Goal: Information Seeking & Learning: Learn about a topic

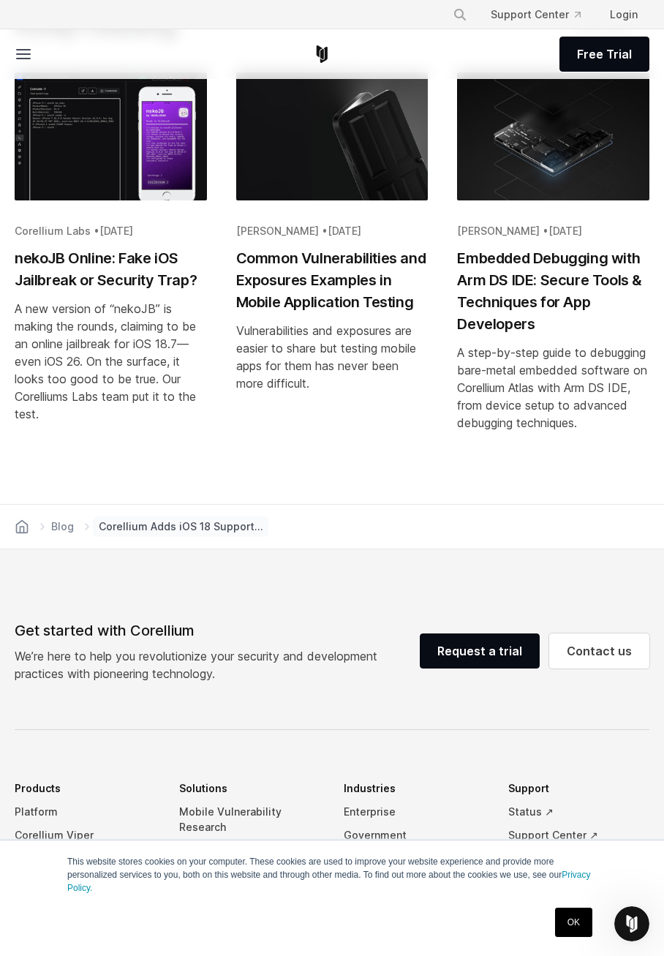
scroll to position [3499, 0]
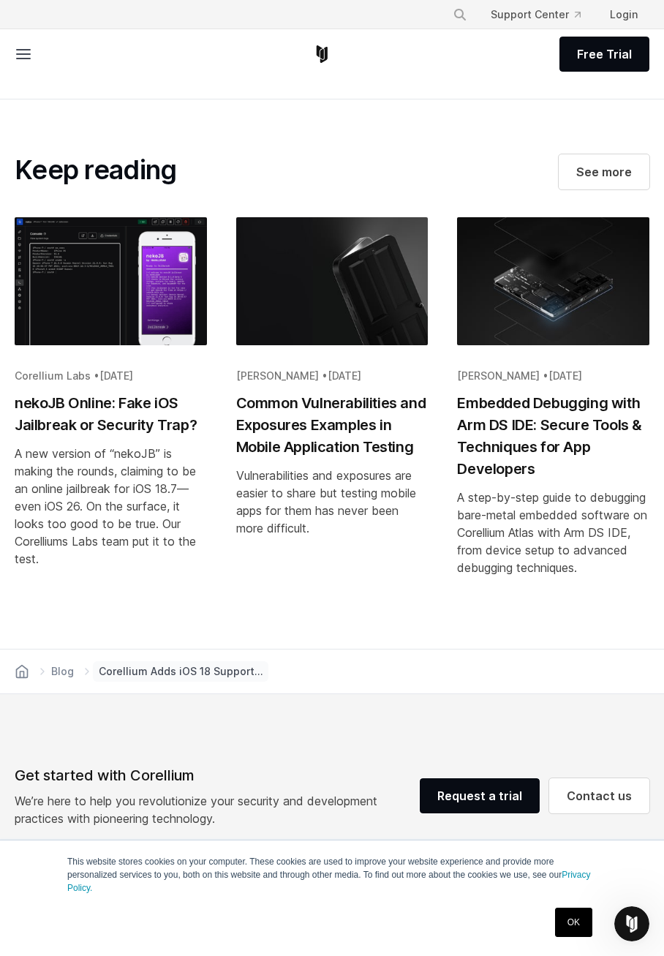
click at [102, 392] on h2 "nekoJB Online: Fake iOS Jailbreak or Security Trap?" at bounding box center [111, 414] width 192 height 44
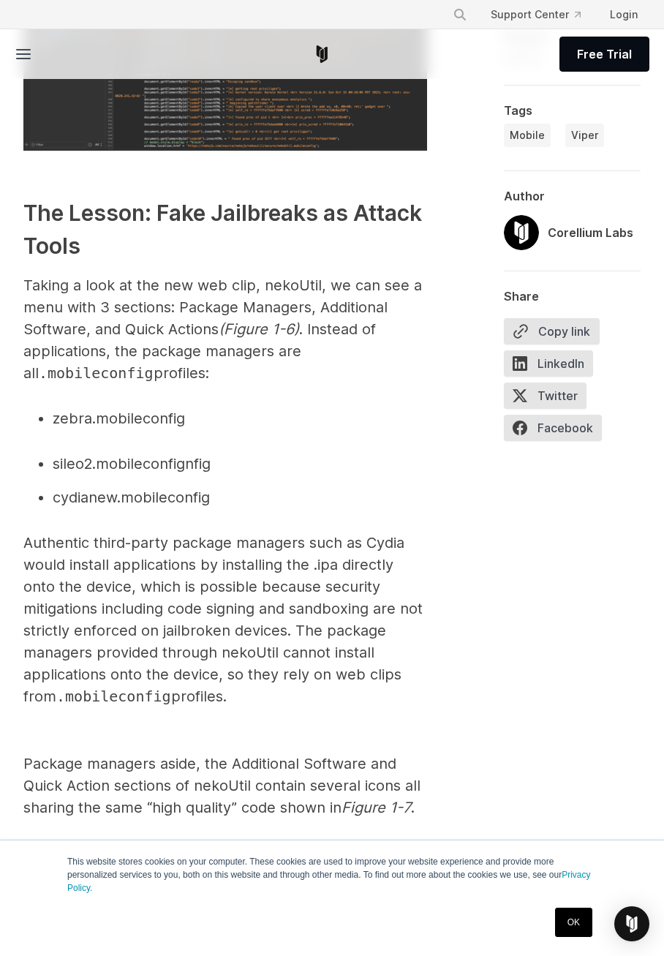
scroll to position [5851, 0]
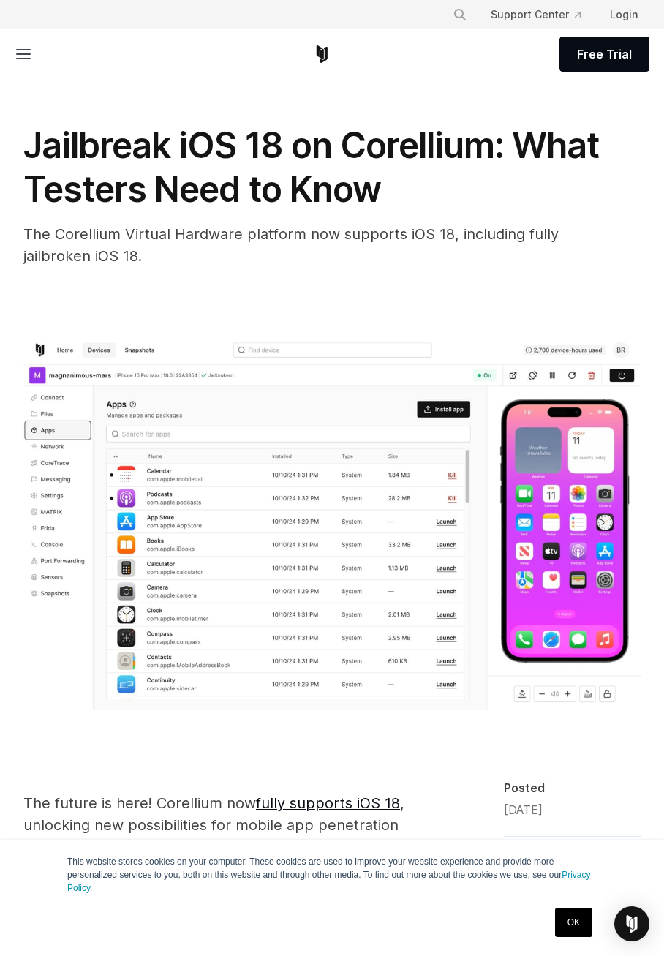
click at [515, 86] on div "Jailbreak iOS 18 on Corellium: What Testers Need to Know The Corellium Virtual …" at bounding box center [332, 416] width 664 height 727
click at [23, 61] on icon at bounding box center [24, 54] width 18 height 18
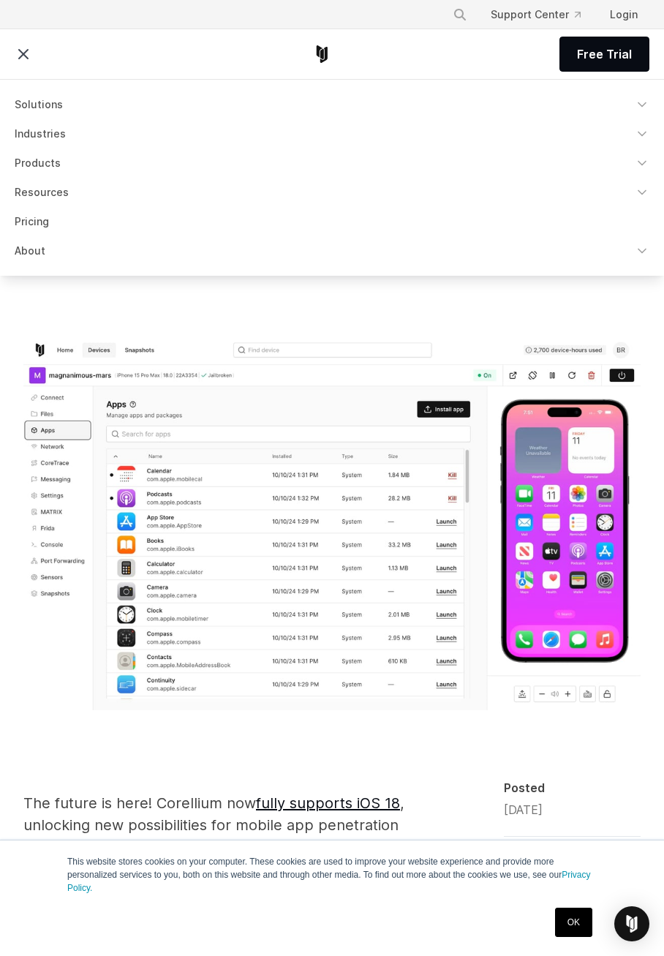
click at [23, 61] on icon at bounding box center [24, 54] width 18 height 18
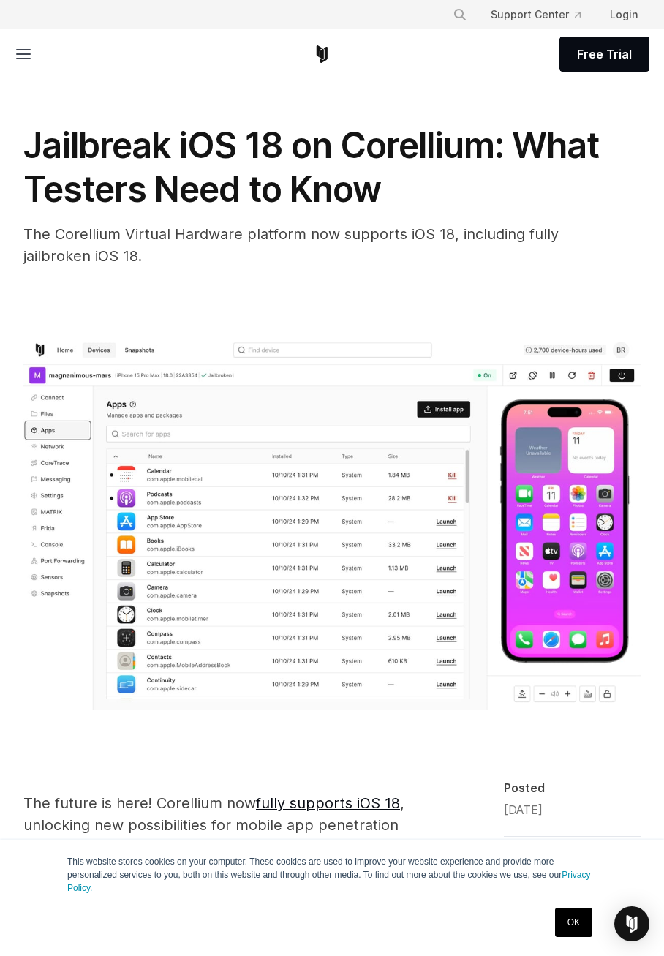
click at [23, 61] on icon at bounding box center [24, 54] width 18 height 18
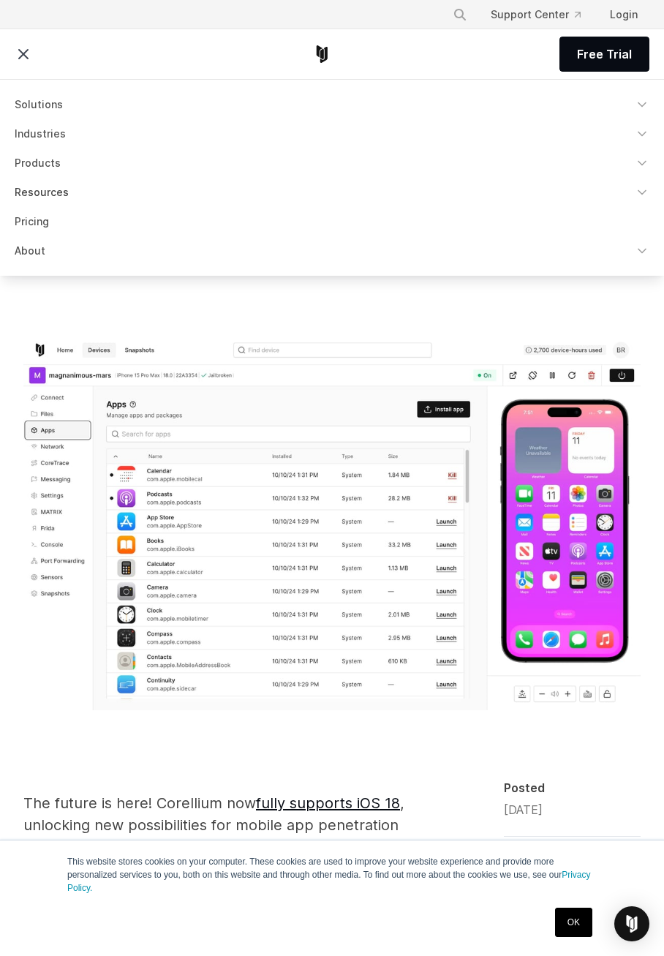
drag, startPoint x: 23, startPoint y: 61, endPoint x: 46, endPoint y: 190, distance: 130.7
click at [46, 190] on link "Resources" at bounding box center [332, 192] width 652 height 26
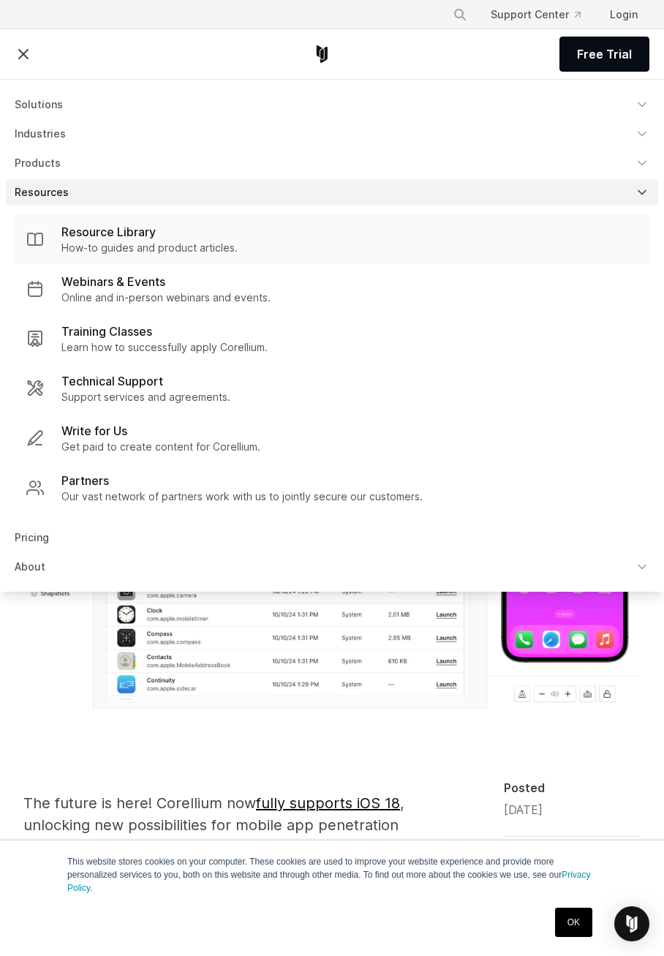
click at [121, 232] on p "Resource Library" at bounding box center [108, 232] width 94 height 18
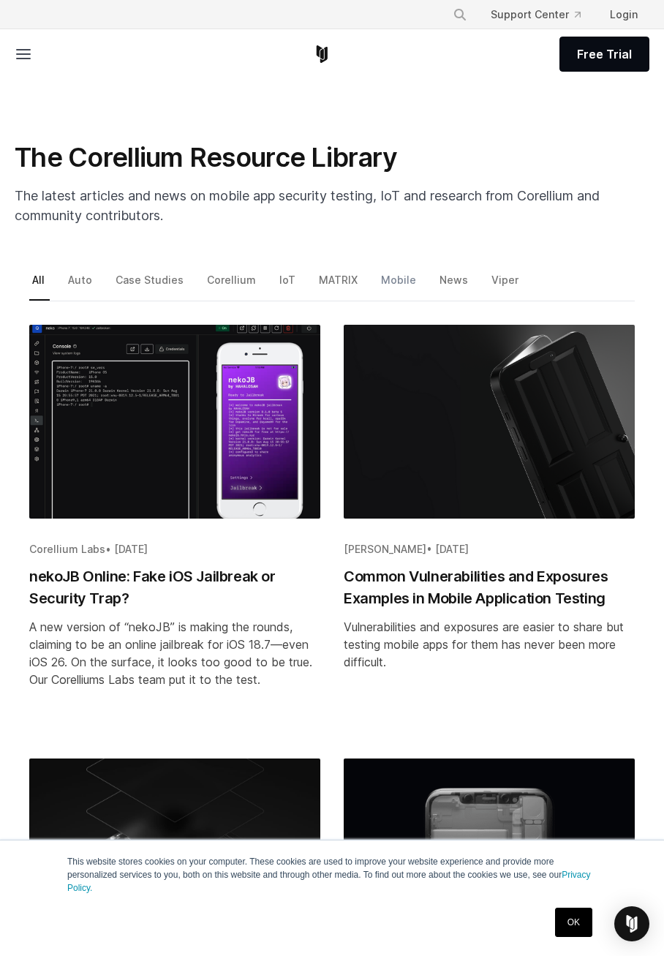
click at [385, 282] on link "Mobile" at bounding box center [399, 285] width 43 height 31
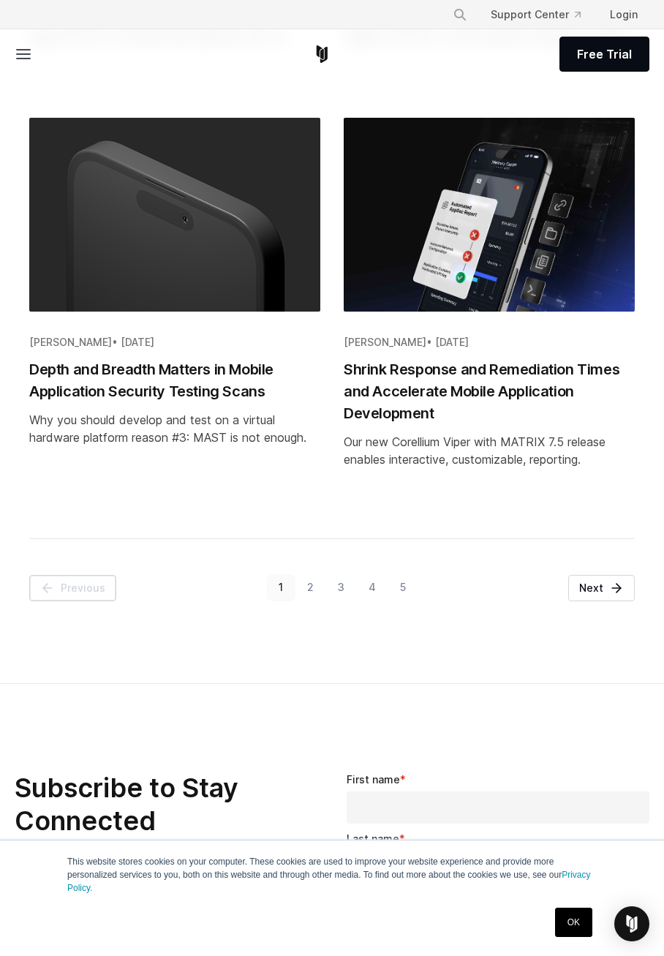
scroll to position [2414, 0]
